Goal: Task Accomplishment & Management: Use online tool/utility

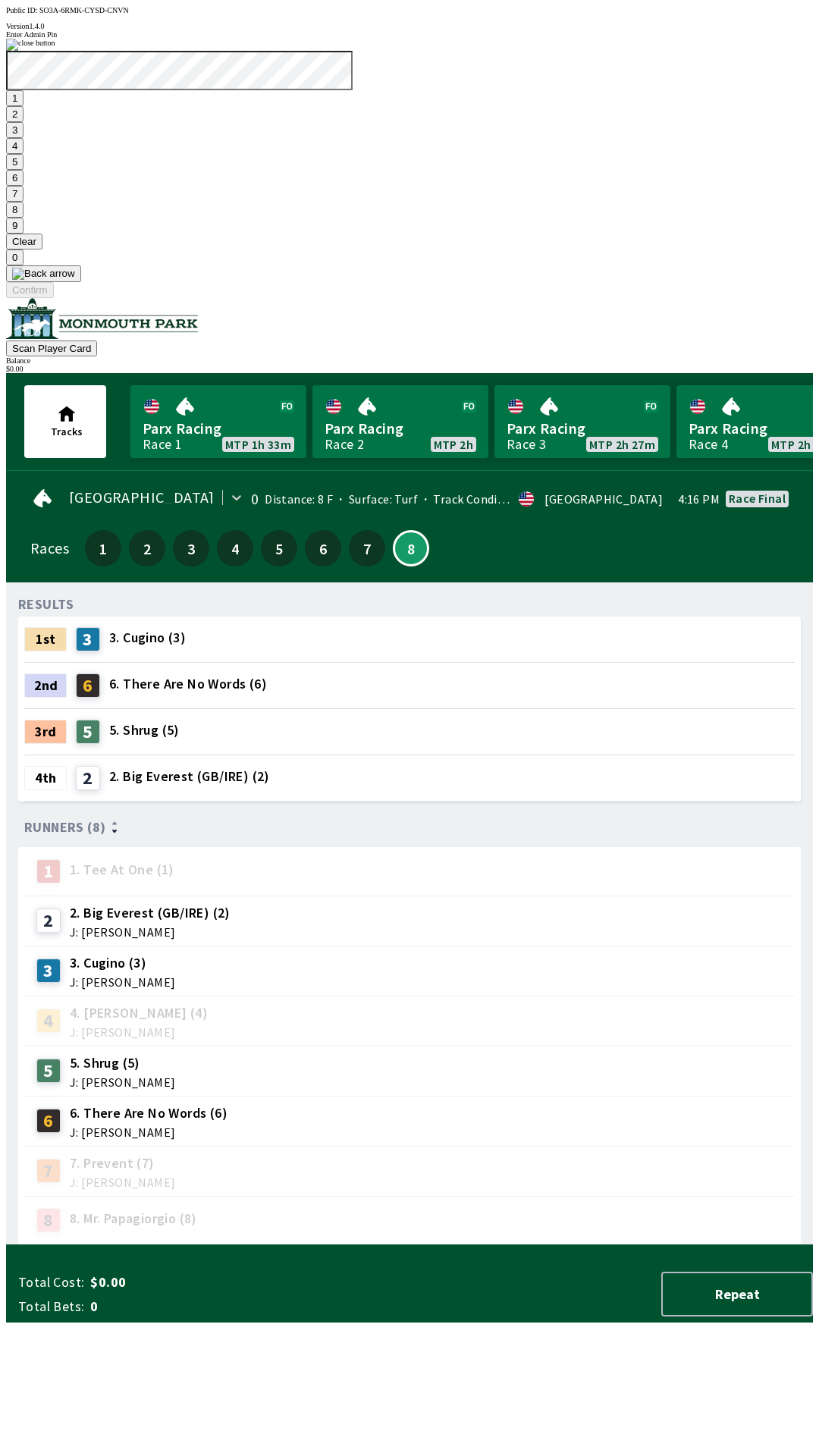
click at [42, 249] on button "Clear" at bounding box center [24, 242] width 36 height 16
click at [23, 138] on button "3" at bounding box center [15, 130] width 18 height 16
click at [81, 282] on button at bounding box center [44, 273] width 75 height 17
click at [23, 107] on button "1" at bounding box center [15, 99] width 18 height 16
click at [23, 234] on button "9" at bounding box center [15, 226] width 18 height 16
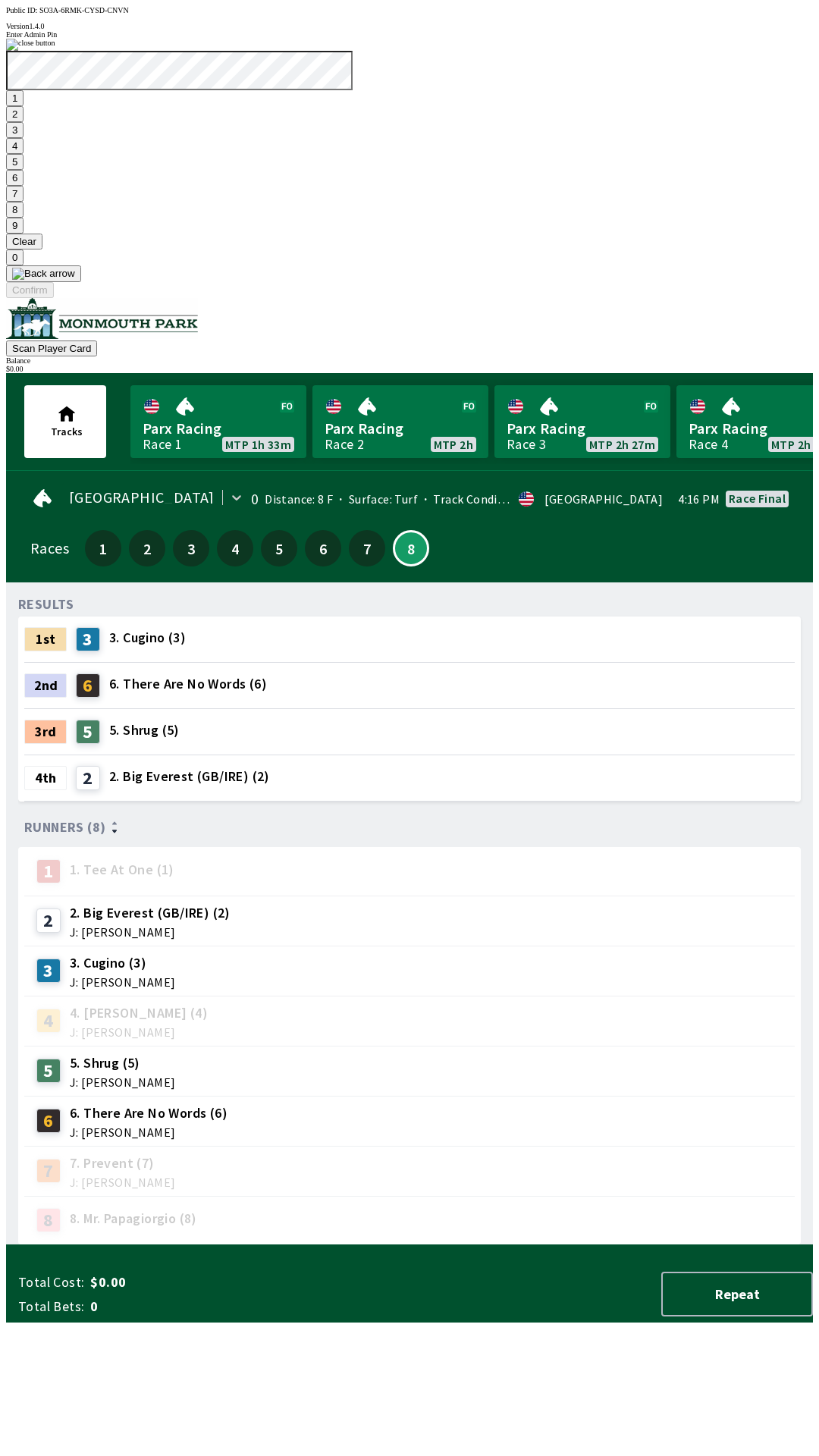
click at [23, 202] on button "7" at bounding box center [15, 194] width 18 height 16
click at [23, 138] on button "3" at bounding box center [15, 130] width 18 height 16
click at [54, 298] on button "Confirm" at bounding box center [30, 290] width 48 height 16
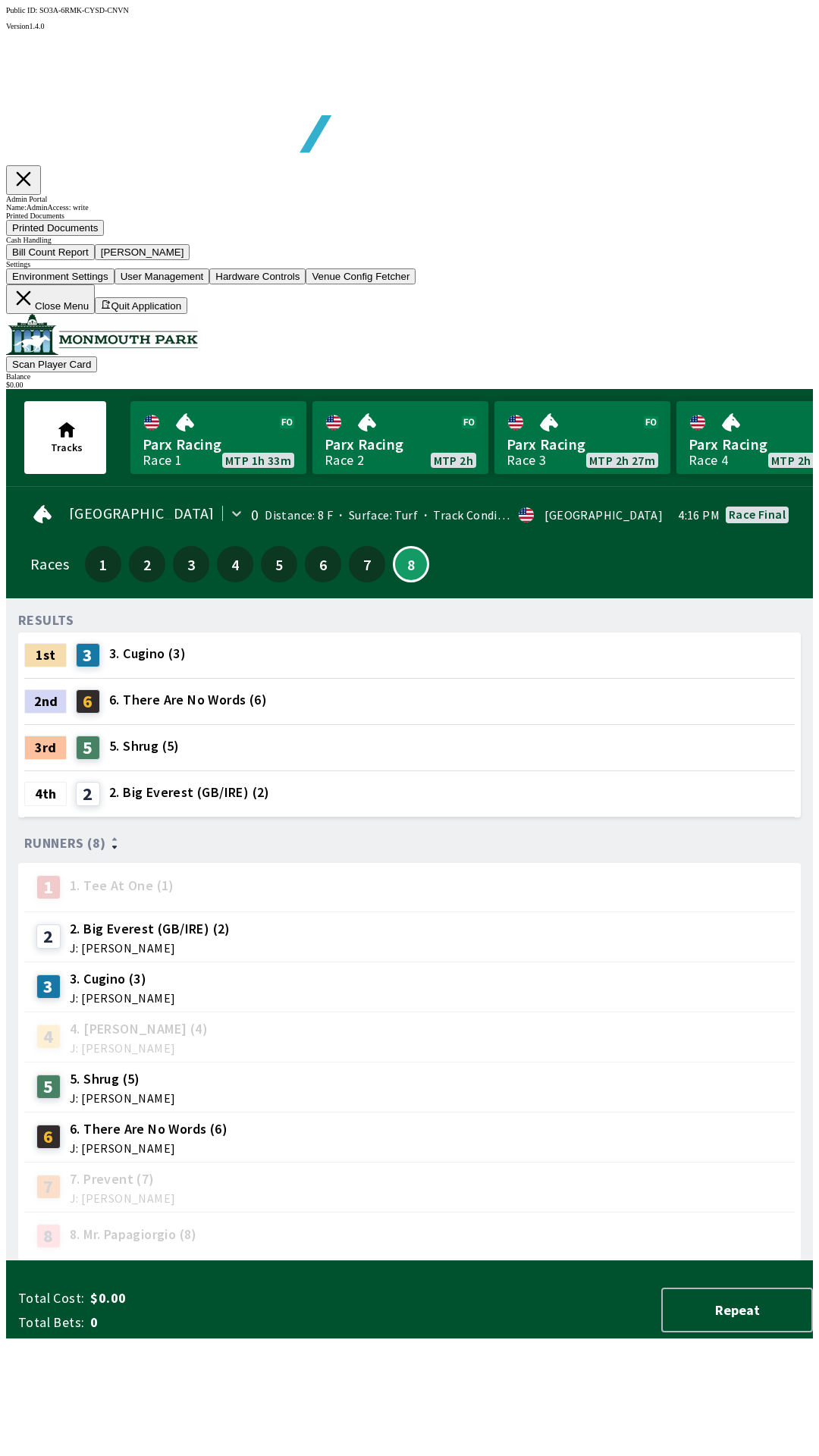
click at [95, 260] on button "Bill Count Report" at bounding box center [50, 252] width 89 height 16
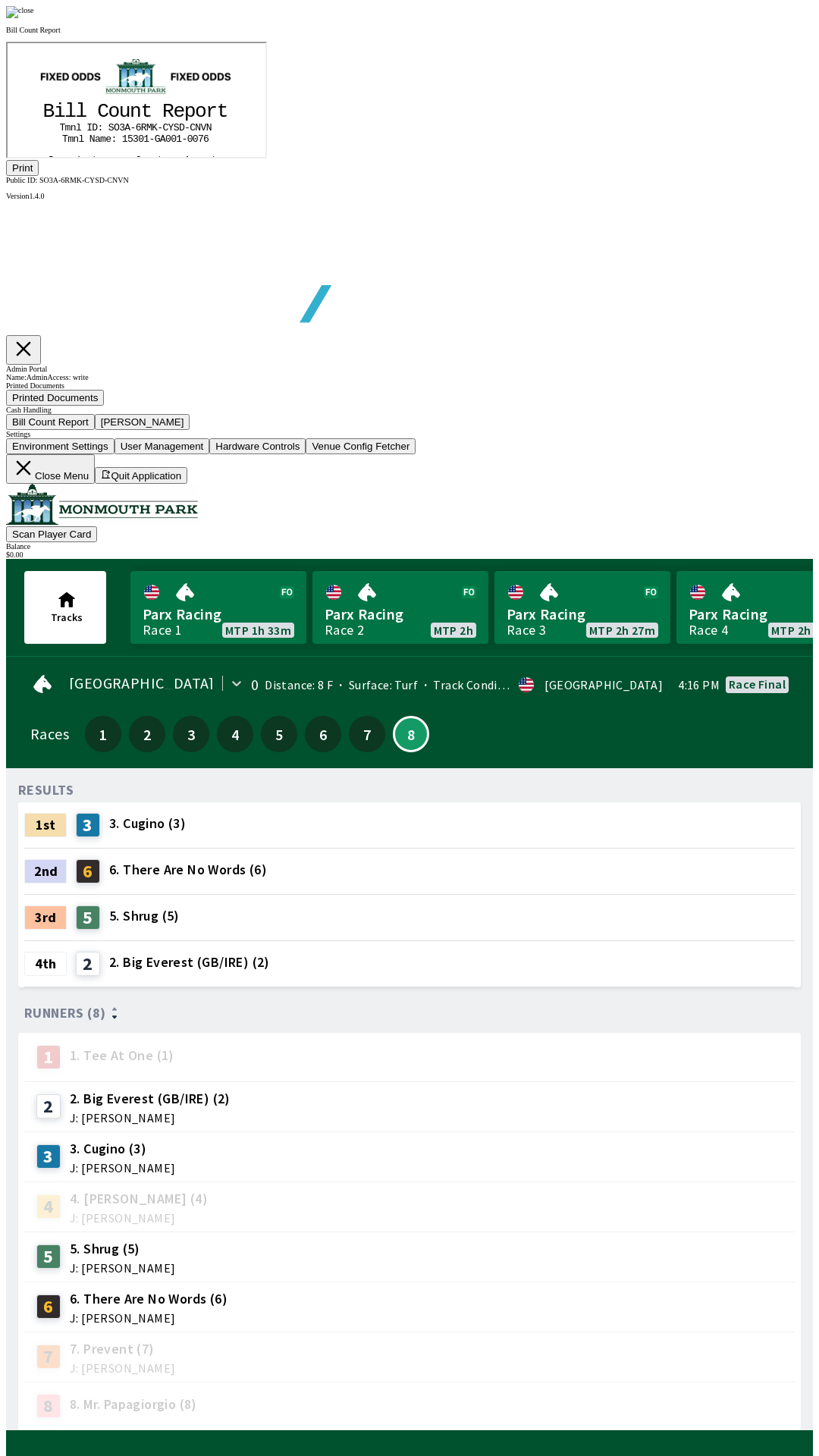
click at [38, 176] on button "Print" at bounding box center [22, 168] width 33 height 16
click at [707, 18] on div at bounding box center [410, 12] width 807 height 12
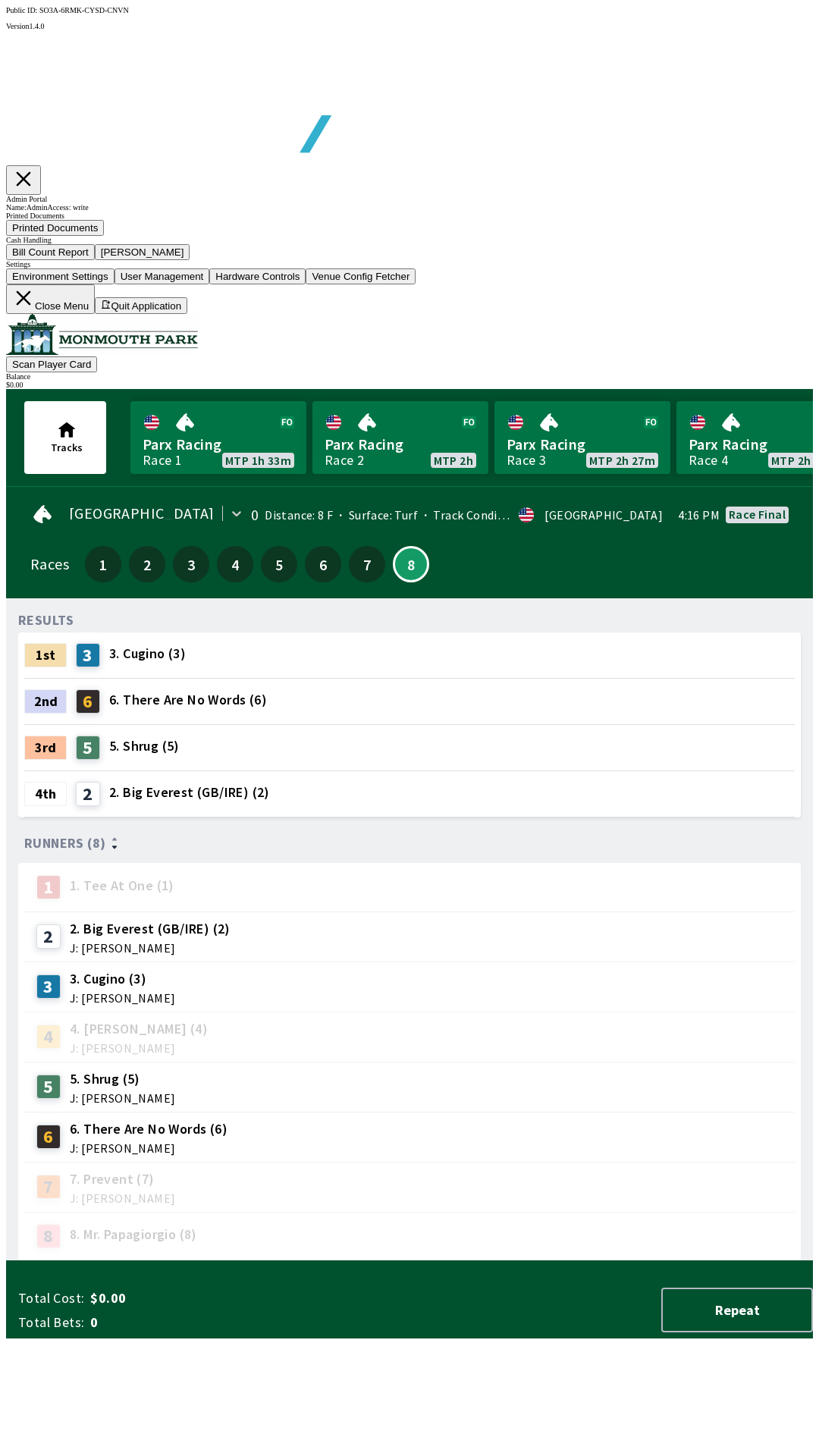
click at [191, 260] on button "[PERSON_NAME]" at bounding box center [142, 252] width 95 height 16
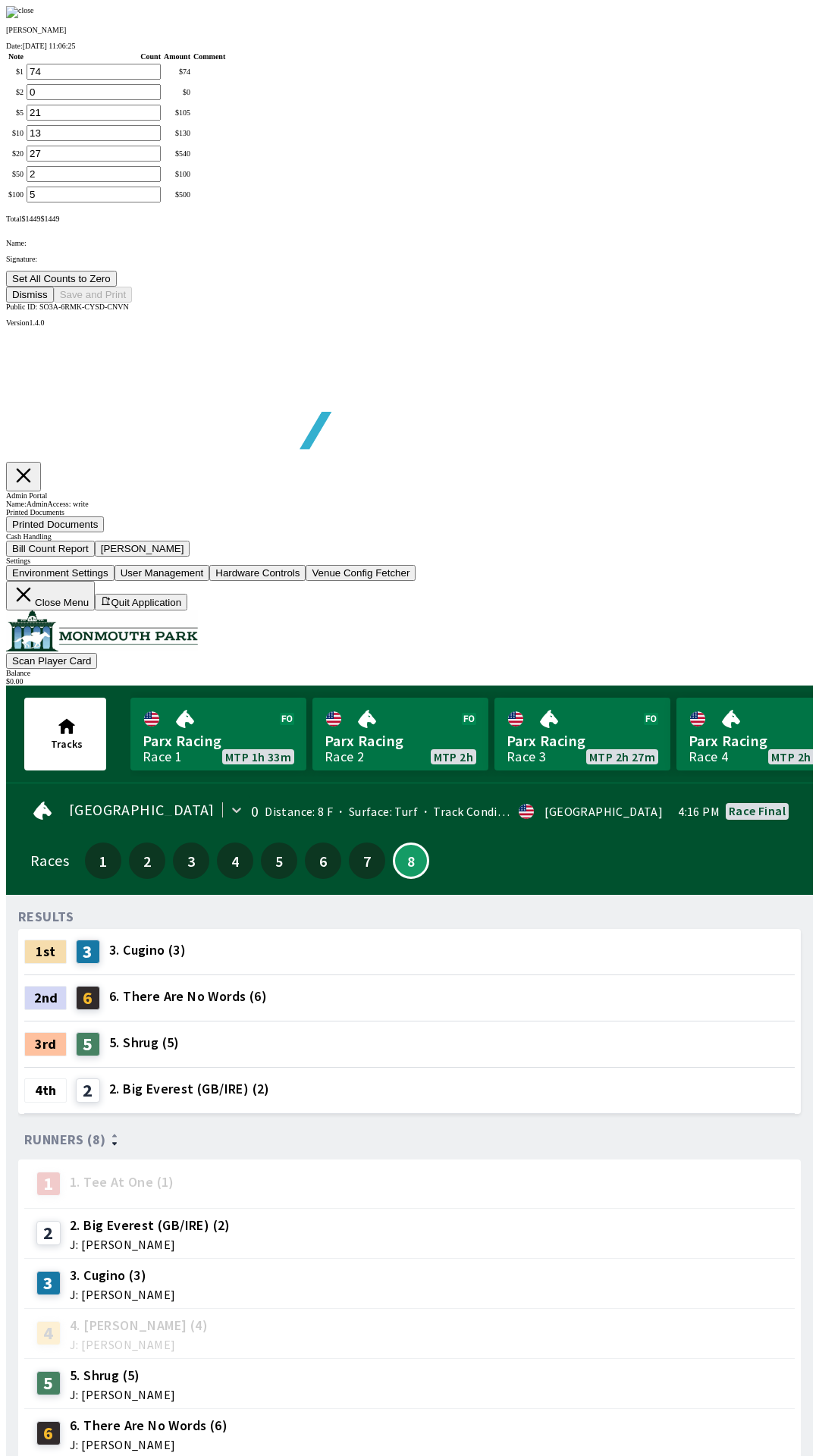
click at [117, 287] on button "Set All Counts to Zero" at bounding box center [62, 279] width 111 height 16
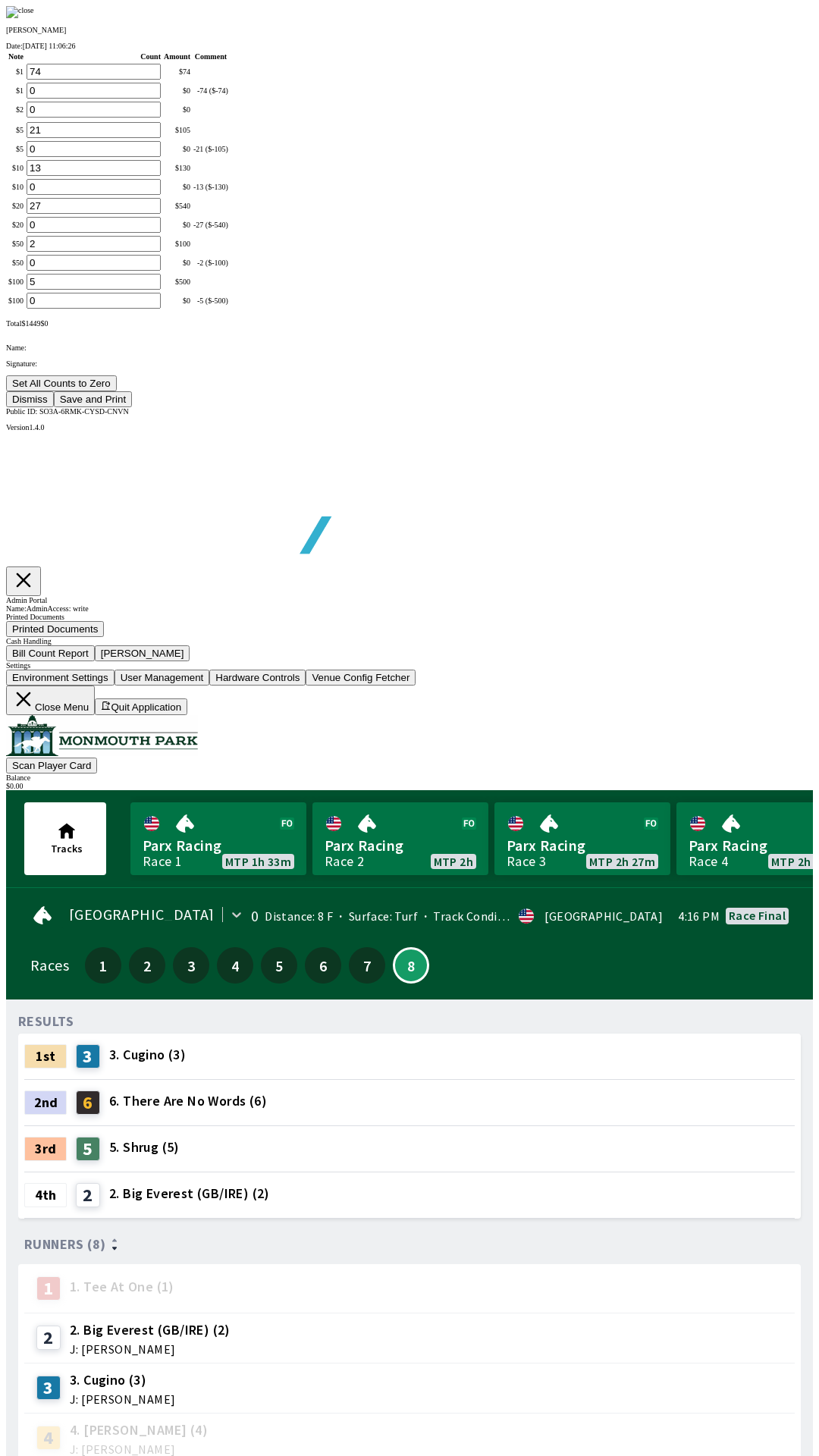
click at [117, 391] on button "Set All Counts to Zero" at bounding box center [62, 384] width 111 height 16
click at [132, 407] on button "Save and Print" at bounding box center [92, 399] width 78 height 16
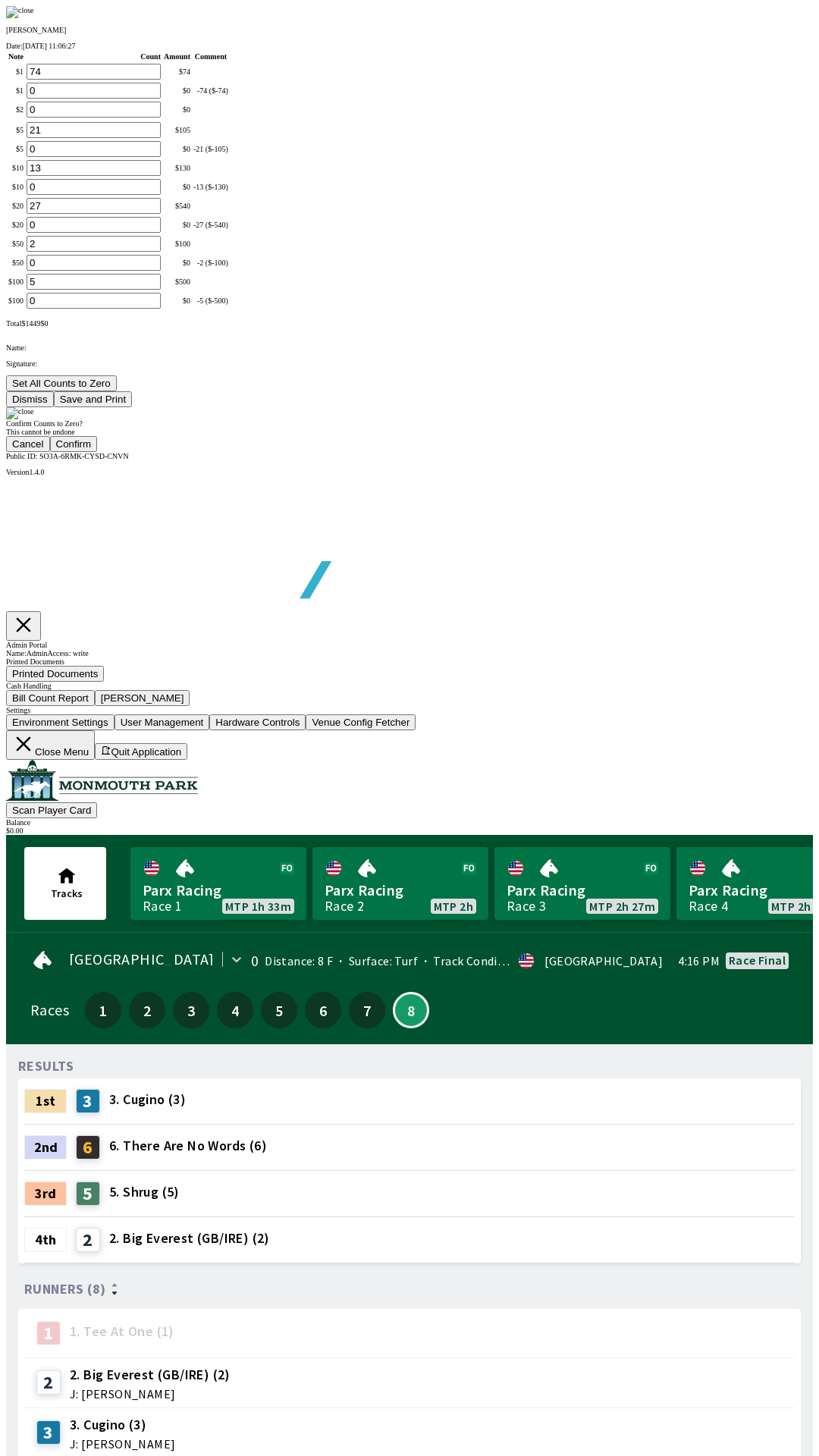
click at [98, 452] on button "Confirm" at bounding box center [74, 444] width 48 height 16
type input "0"
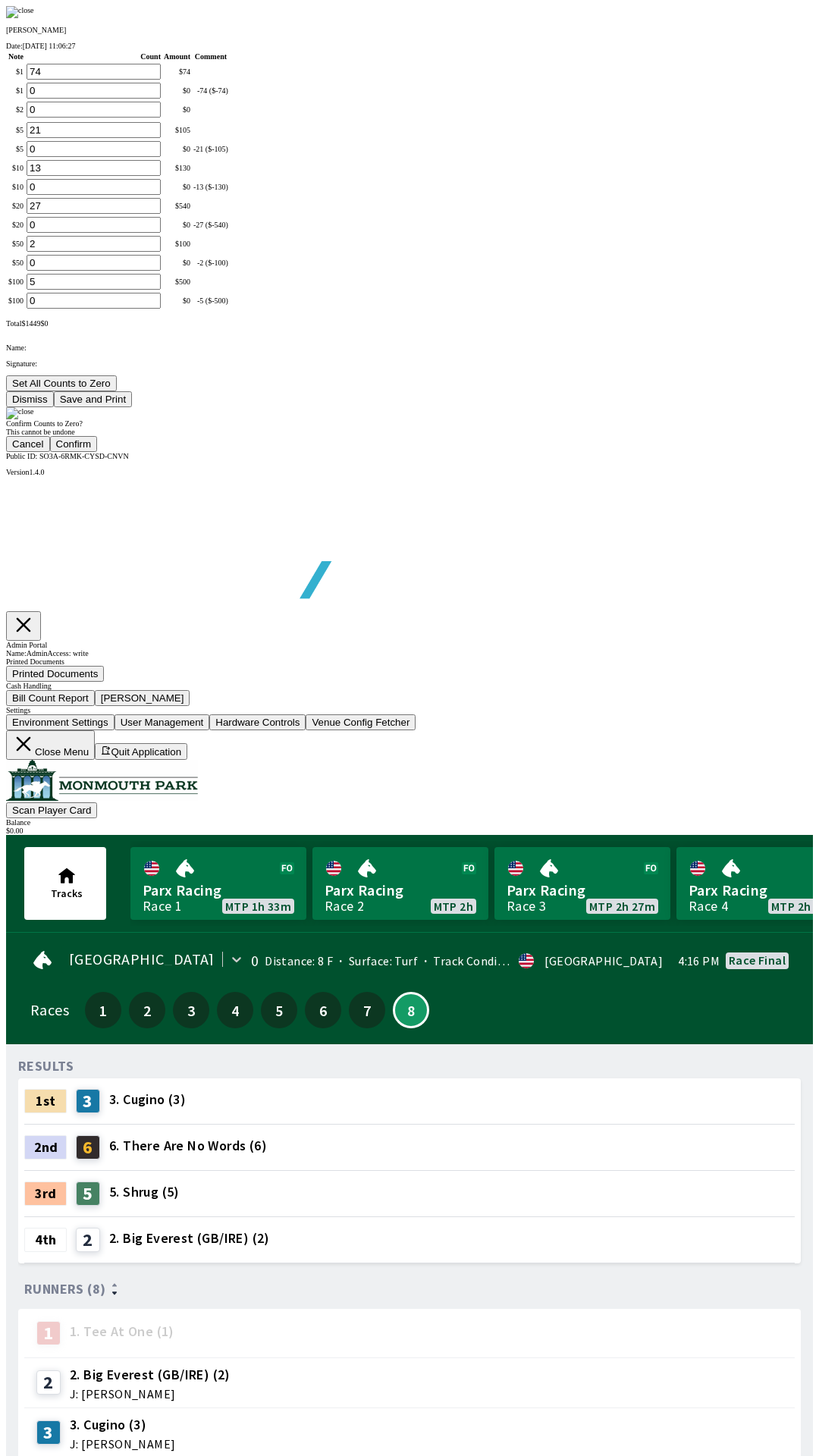
type input "0"
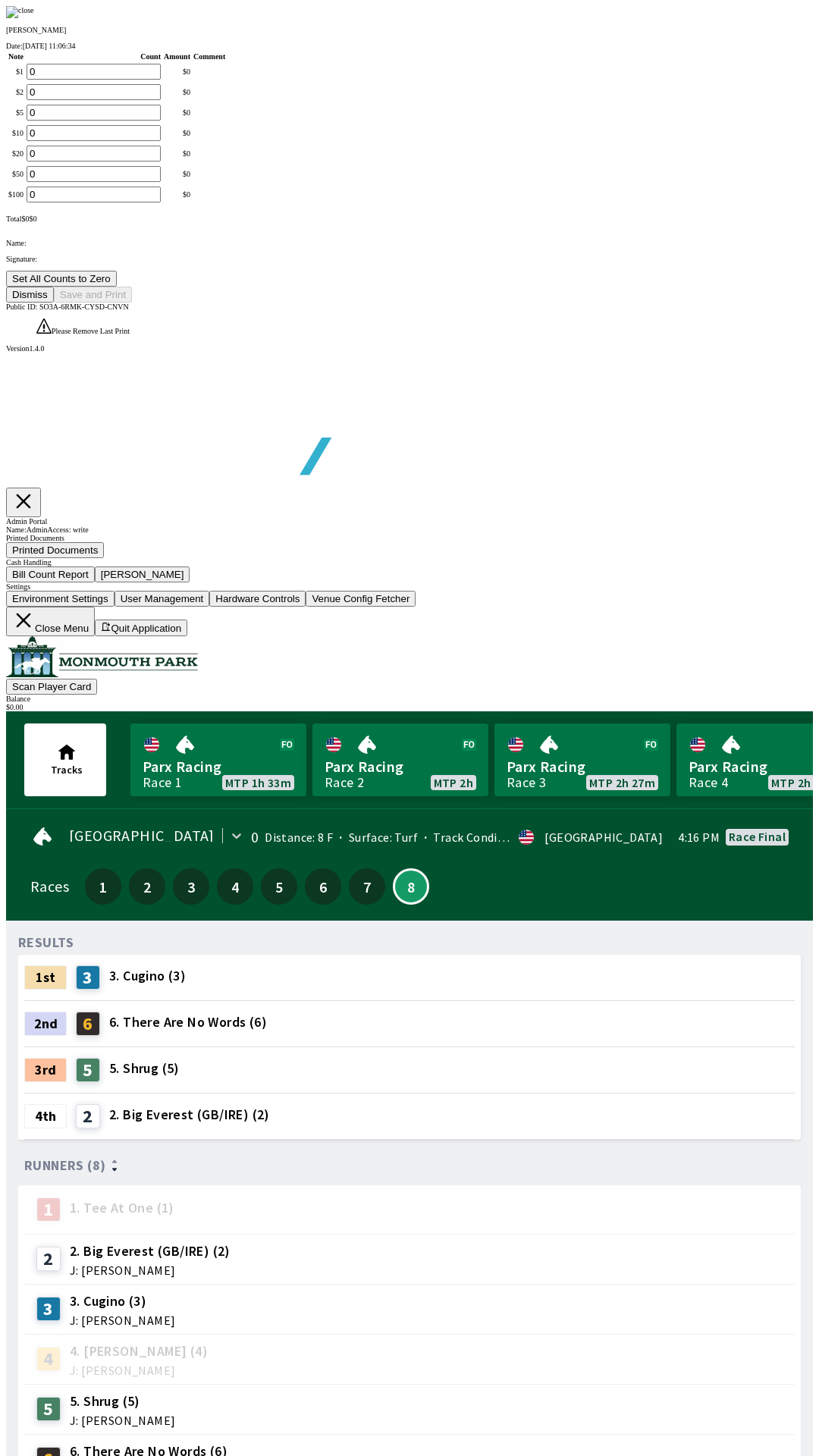
click at [54, 303] on button "Dismiss" at bounding box center [30, 295] width 48 height 16
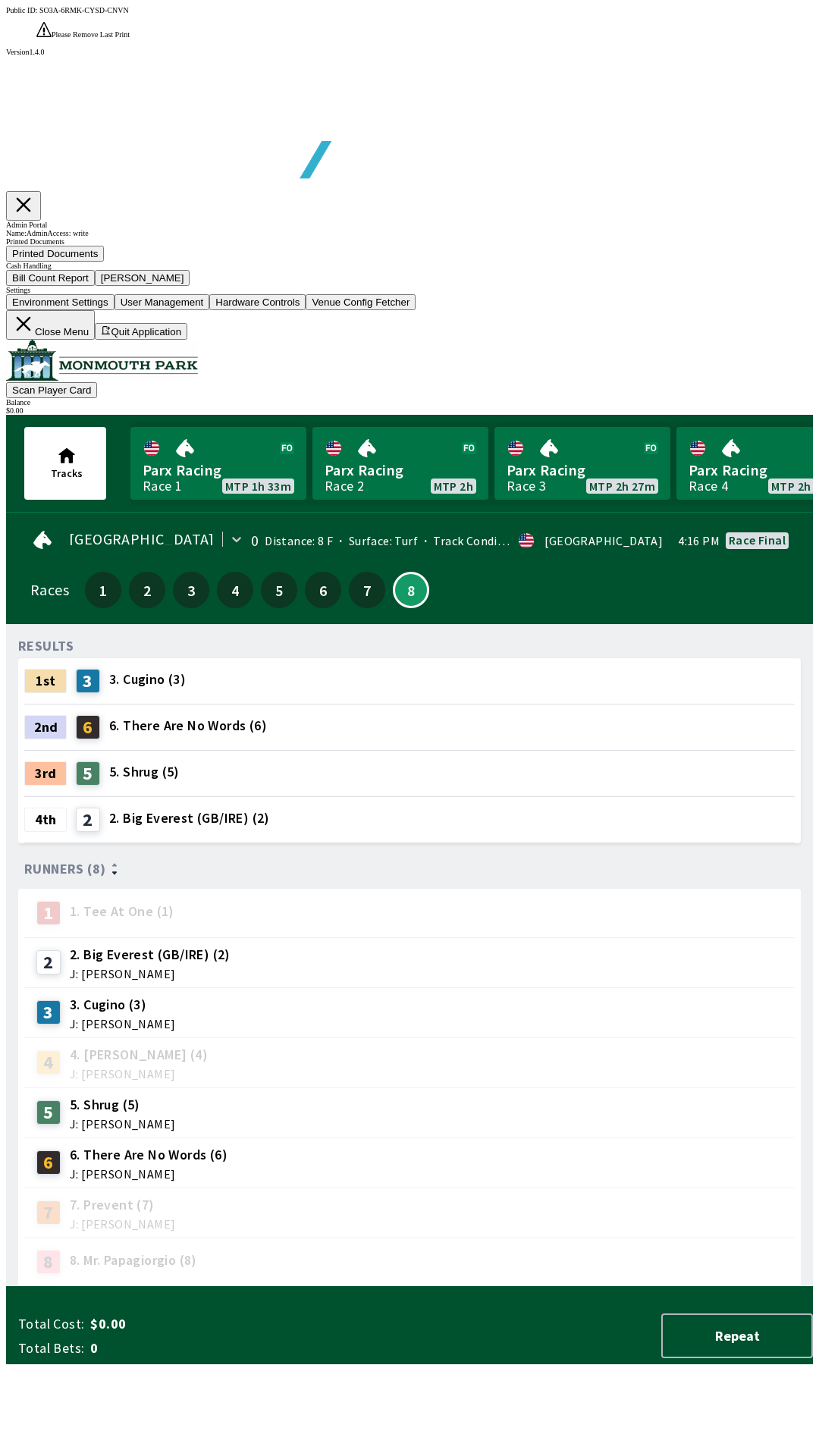
click at [95, 340] on button "Close Menu" at bounding box center [50, 325] width 89 height 30
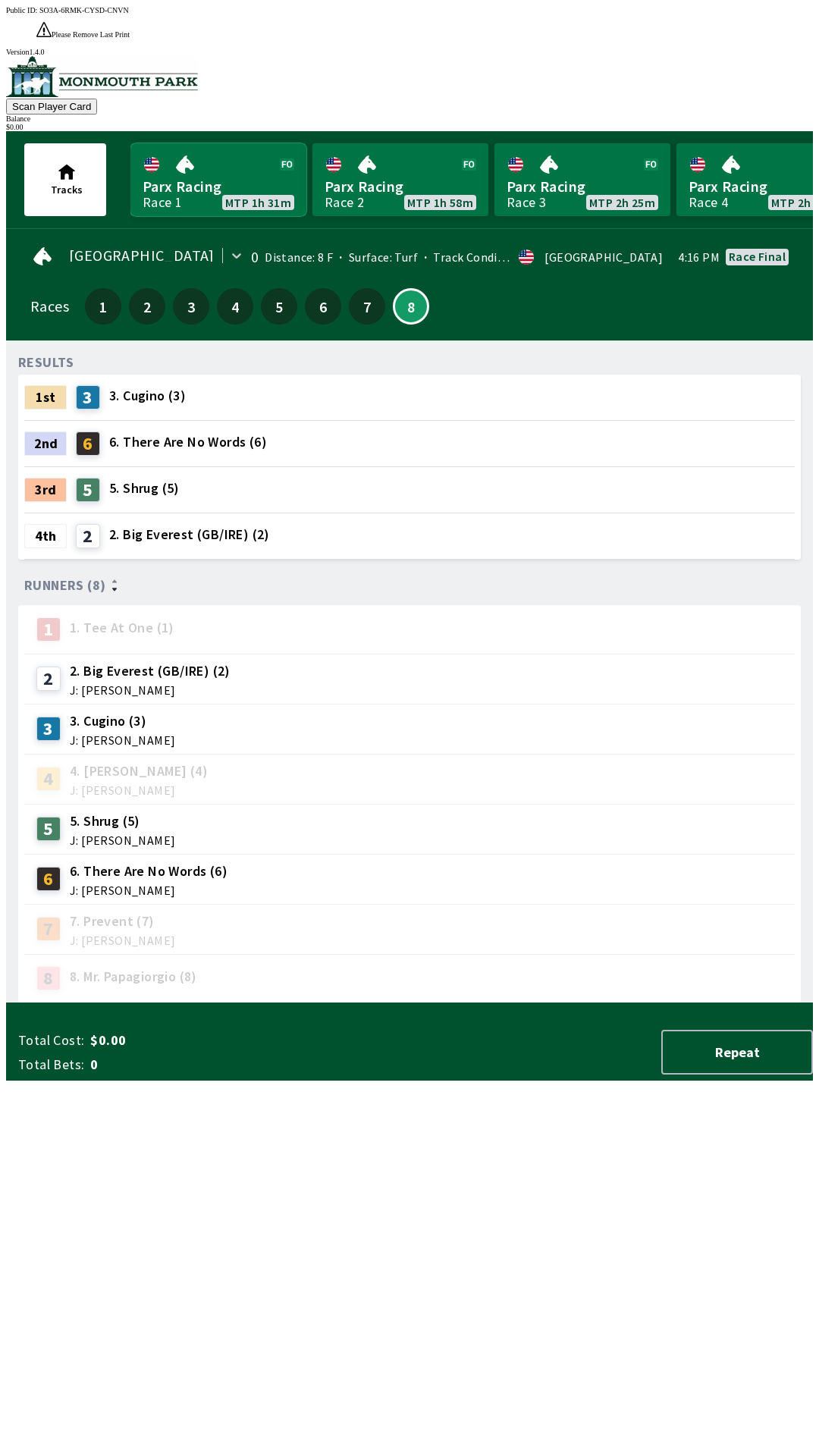
click at [197, 143] on link "Parx Racing Race 1 MTP 1h 31m" at bounding box center [219, 179] width 176 height 73
